Goal: Task Accomplishment & Management: Complete application form

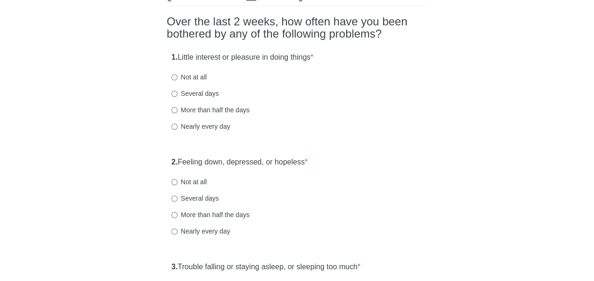
scroll to position [80, 0]
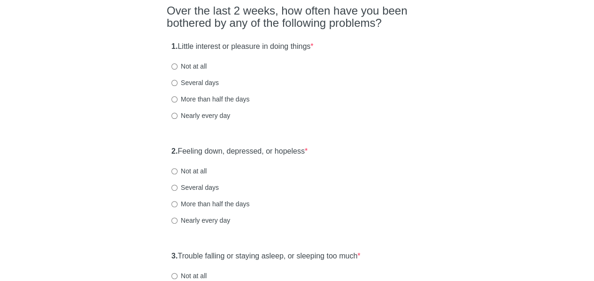
click at [594, 66] on html "[MEDICAL_DATA] Over the last 2 weeks, how often have you been bothered by any o…" at bounding box center [297, 60] width 594 height 281
click at [172, 66] on input "Not at all" at bounding box center [175, 66] width 6 height 6
radio input "true"
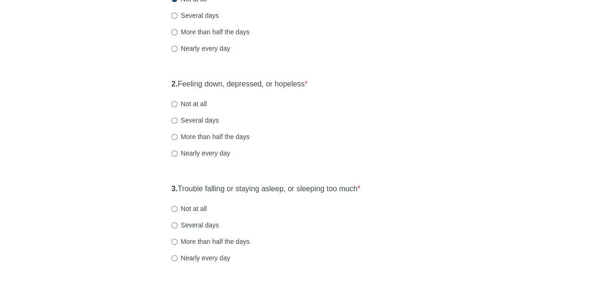
scroll to position [148, 0]
click at [177, 103] on input "Not at all" at bounding box center [175, 104] width 6 height 6
radio input "true"
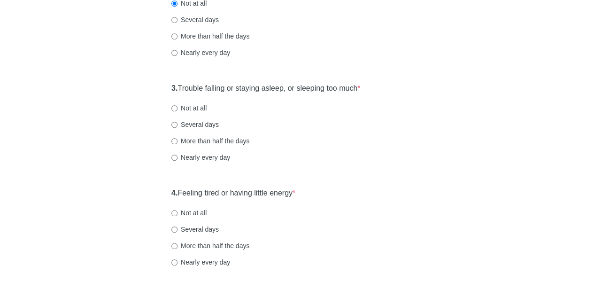
scroll to position [249, 0]
click at [200, 109] on label "Not at all" at bounding box center [189, 107] width 35 height 9
click at [178, 109] on input "Not at all" at bounding box center [175, 108] width 6 height 6
radio input "true"
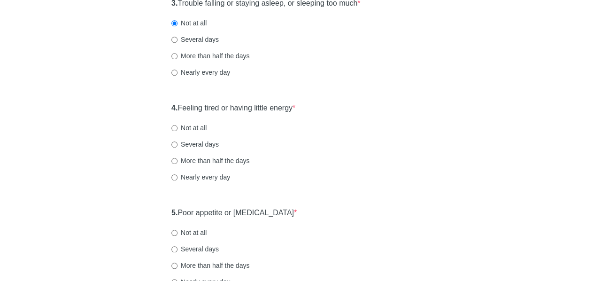
scroll to position [354, 0]
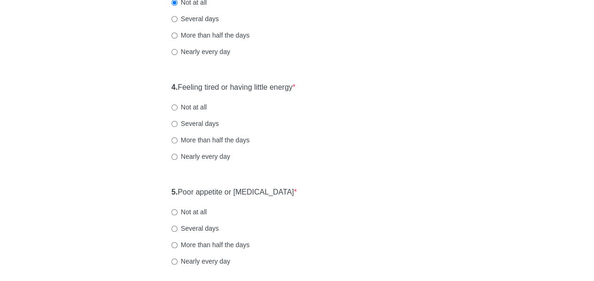
click at [190, 106] on label "Not at all" at bounding box center [189, 106] width 35 height 9
click at [178, 106] on input "Not at all" at bounding box center [175, 107] width 6 height 6
radio input "true"
click at [102, 186] on div "[MEDICAL_DATA] Over the last 2 weeks, how often have you been bothered by any o…" at bounding box center [298, 214] width 550 height 1069
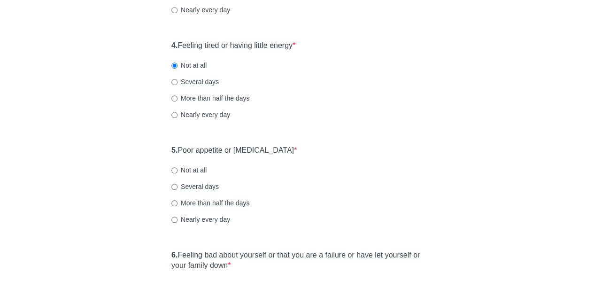
scroll to position [399, 0]
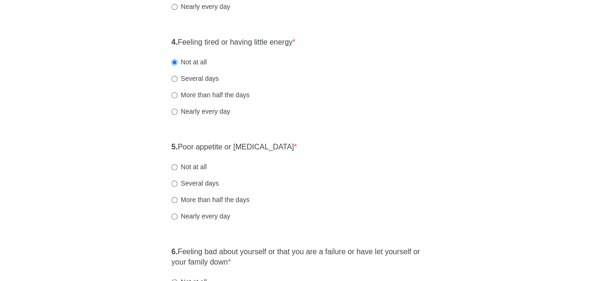
click at [99, 161] on div "[MEDICAL_DATA] Over the last 2 weeks, how often have you been bothered by any o…" at bounding box center [298, 168] width 550 height 1069
click at [388, 175] on div "5. Poor appetite or [MEDICAL_DATA] * Not at all Several days More than half the…" at bounding box center [297, 186] width 261 height 98
click at [95, 184] on div "[MEDICAL_DATA] Over the last 2 weeks, how often have you been bothered by any o…" at bounding box center [298, 168] width 550 height 1069
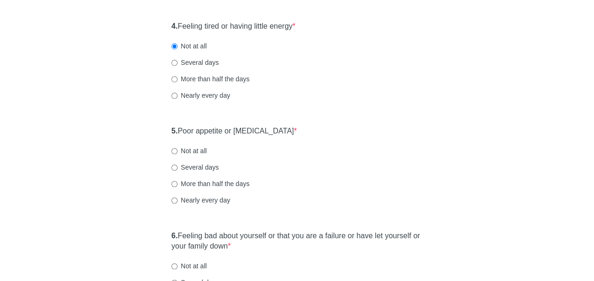
scroll to position [415, 0]
click at [399, 180] on div "More than half the days" at bounding box center [297, 183] width 251 height 9
click at [173, 151] on input "Not at all" at bounding box center [175, 151] width 6 height 6
radio input "true"
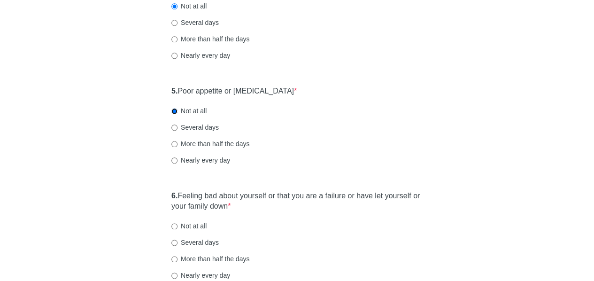
scroll to position [458, 0]
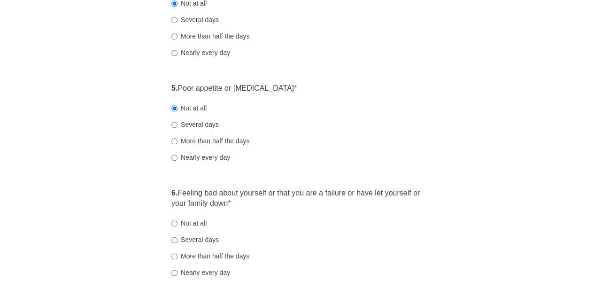
click at [128, 148] on div "[MEDICAL_DATA] Over the last 2 weeks, how often have you been bothered by any o…" at bounding box center [298, 110] width 550 height 1069
click at [277, 150] on div "5. Poor appetite or [MEDICAL_DATA] * Not at all Several days More than half the…" at bounding box center [297, 127] width 261 height 98
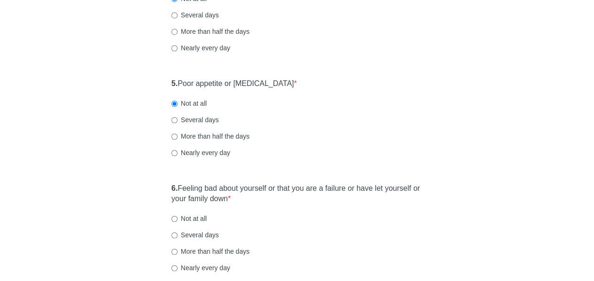
scroll to position [468, 0]
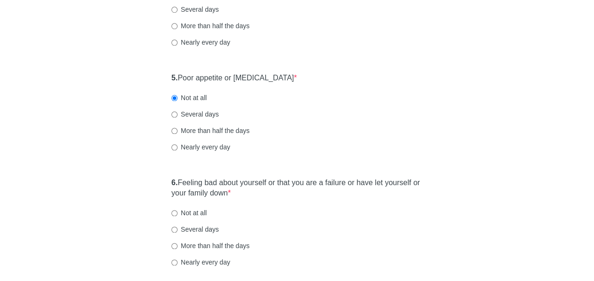
click at [79, 180] on div "[MEDICAL_DATA] Over the last 2 weeks, how often have you been bothered by any o…" at bounding box center [298, 99] width 550 height 1069
click at [327, 140] on div "5. Poor appetite or [MEDICAL_DATA] * Not at all Several days More than half the…" at bounding box center [297, 117] width 261 height 98
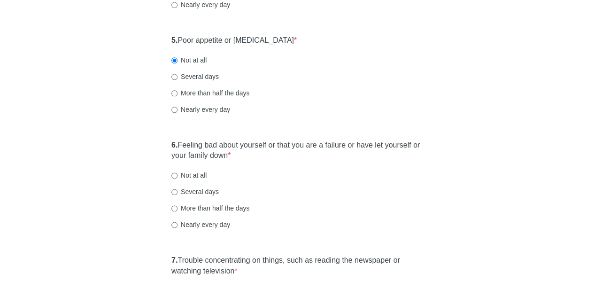
scroll to position [515, 0]
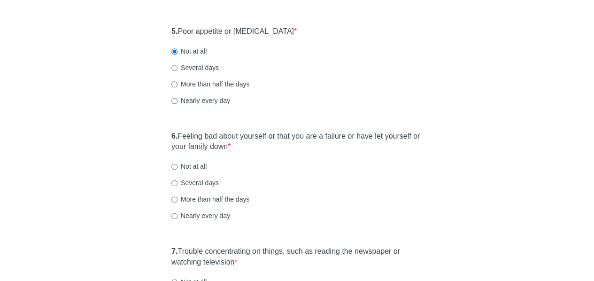
click at [491, 155] on div "[MEDICAL_DATA] Over the last 2 weeks, how often have you been bothered by any o…" at bounding box center [298, 53] width 550 height 1069
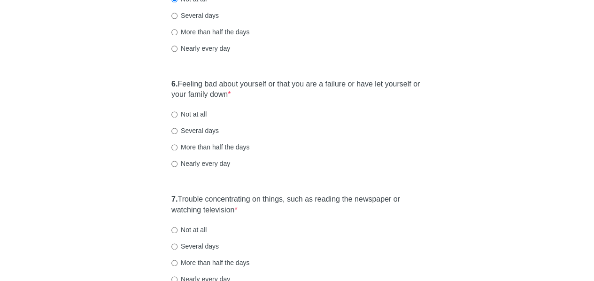
scroll to position [567, 0]
click at [173, 114] on input "Not at all" at bounding box center [175, 114] width 6 height 6
radio input "true"
click at [141, 156] on div "[MEDICAL_DATA] Over the last 2 weeks, how often have you been bothered by any o…" at bounding box center [298, 0] width 550 height 1069
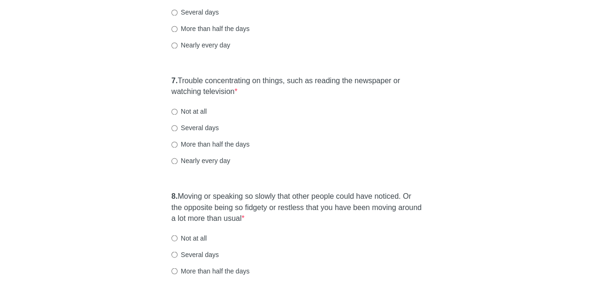
scroll to position [686, 0]
click at [175, 111] on input "Not at all" at bounding box center [175, 111] width 6 height 6
radio input "true"
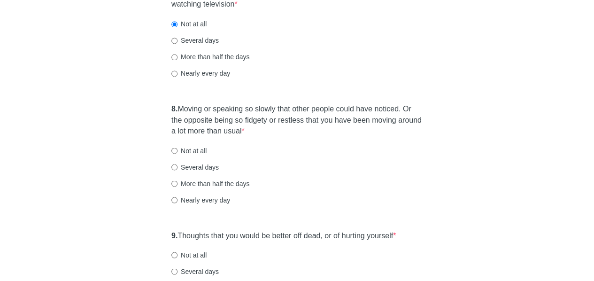
scroll to position [773, 0]
click at [173, 149] on input "Not at all" at bounding box center [175, 150] width 6 height 6
radio input "true"
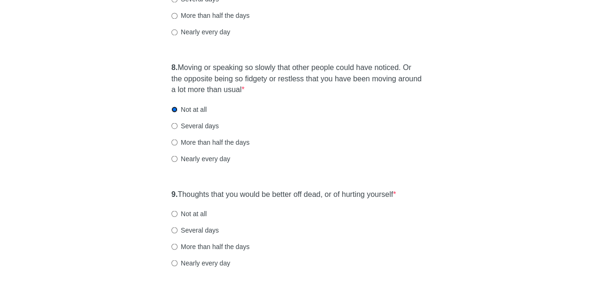
scroll to position [822, 0]
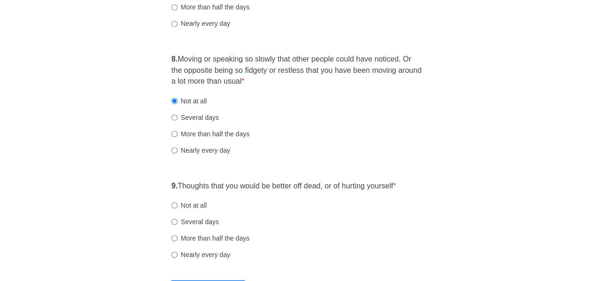
click at [380, 153] on div "Nearly every day" at bounding box center [297, 149] width 251 height 9
click at [373, 224] on div "Several days" at bounding box center [297, 221] width 251 height 9
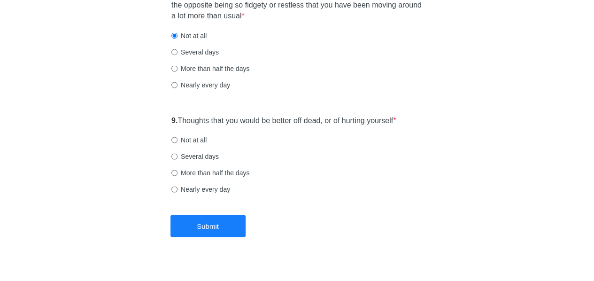
scroll to position [894, 0]
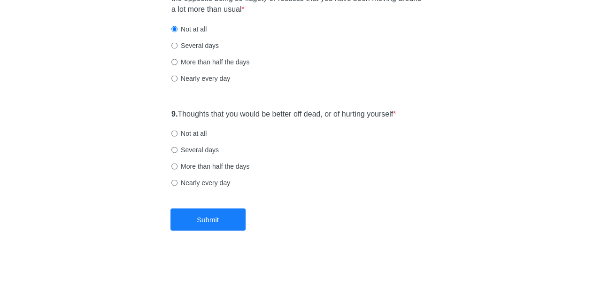
click at [365, 183] on div "Nearly every day" at bounding box center [297, 182] width 251 height 9
click at [176, 135] on input "Not at all" at bounding box center [175, 134] width 6 height 6
radio input "true"
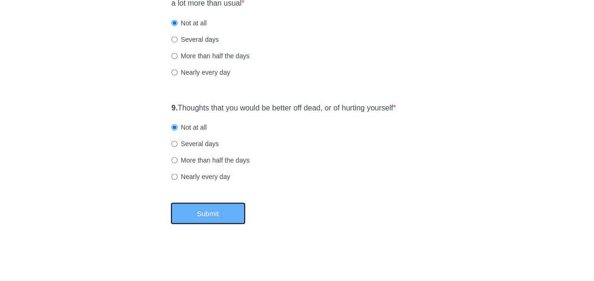
click at [210, 214] on button "Submit" at bounding box center [208, 214] width 75 height 22
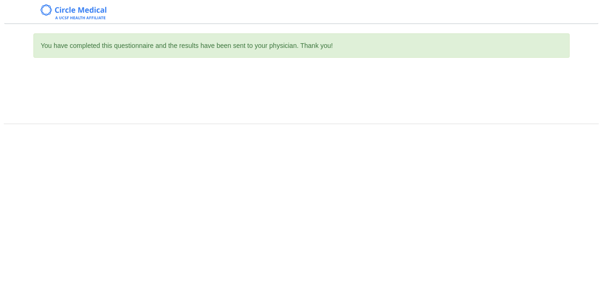
scroll to position [0, 0]
